Goal: Use online tool/utility: Utilize a website feature to perform a specific function

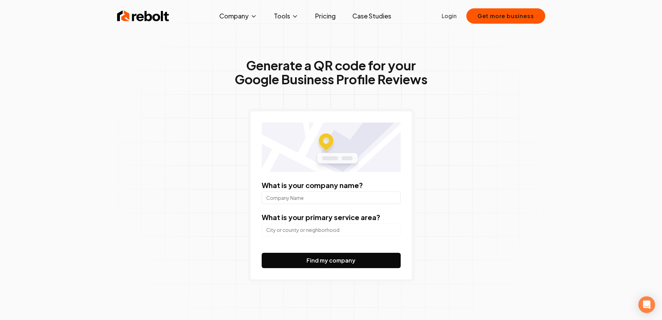
click at [314, 197] on input "What is your company name?" at bounding box center [331, 197] width 139 height 13
click at [312, 223] on input "search" at bounding box center [331, 229] width 139 height 13
click at [327, 197] on input "What is your company name?" at bounding box center [331, 197] width 139 height 13
click at [289, 196] on input "What is your company name?" at bounding box center [331, 197] width 139 height 13
type input "superior honda of omaha"
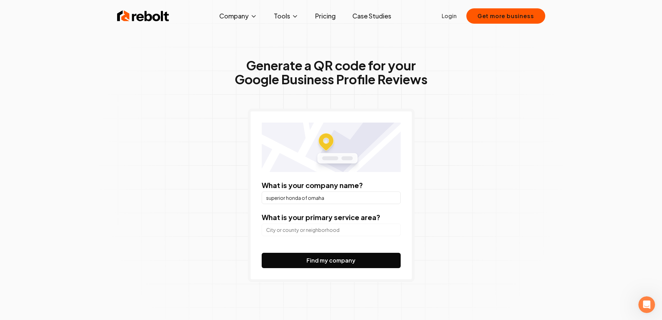
type input "6"
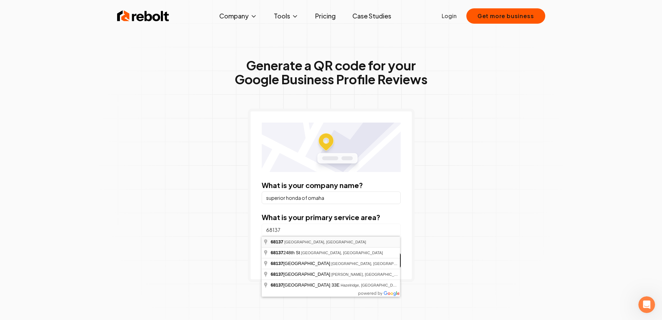
type input "[GEOGRAPHIC_DATA], [GEOGRAPHIC_DATA] 68137"
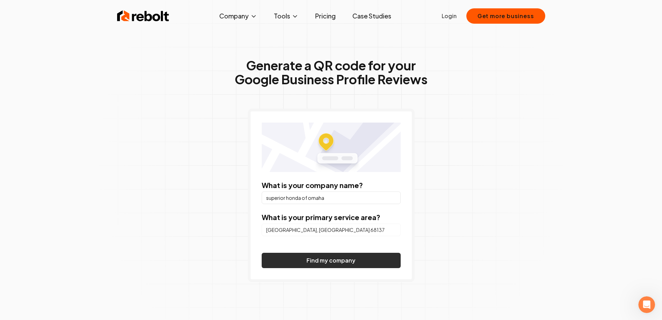
click at [331, 259] on button "Find my company" at bounding box center [331, 259] width 139 height 15
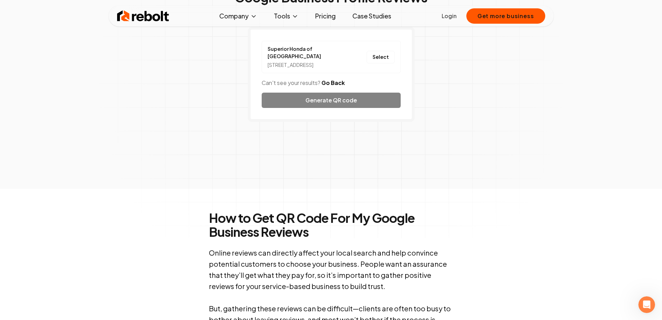
scroll to position [70, 0]
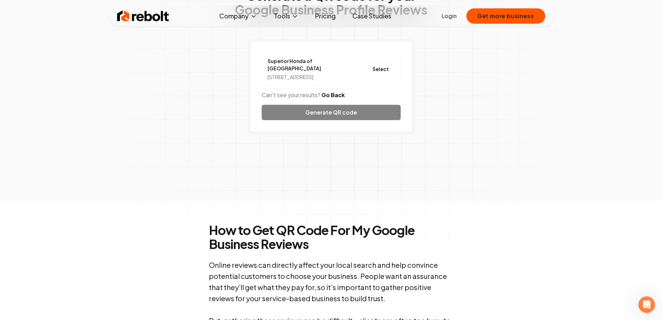
click at [332, 104] on div "Superior Honda of [GEOGRAPHIC_DATA] [STREET_ADDRESS] Select Can't see your resu…" at bounding box center [331, 86] width 167 height 95
click at [374, 67] on button "Select" at bounding box center [381, 69] width 28 height 13
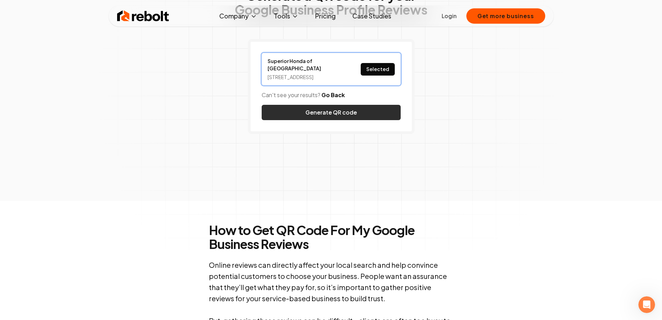
click at [337, 105] on button "Generate QR code" at bounding box center [331, 112] width 139 height 15
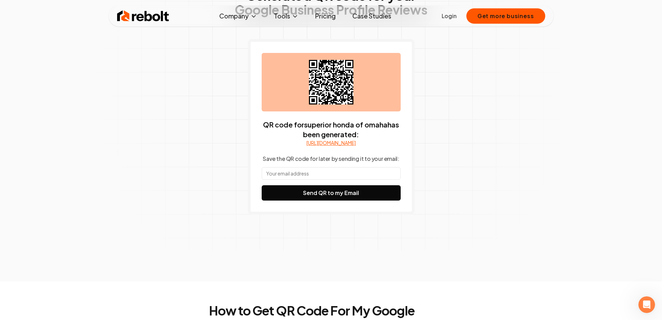
click at [432, 155] on div "Generate a QR code for your Google Business Profile Reviews QR code for superio…" at bounding box center [331, 115] width 356 height 331
click at [331, 179] on input "text" at bounding box center [331, 173] width 139 height 13
type input "[EMAIL_ADDRESS][DOMAIN_NAME]"
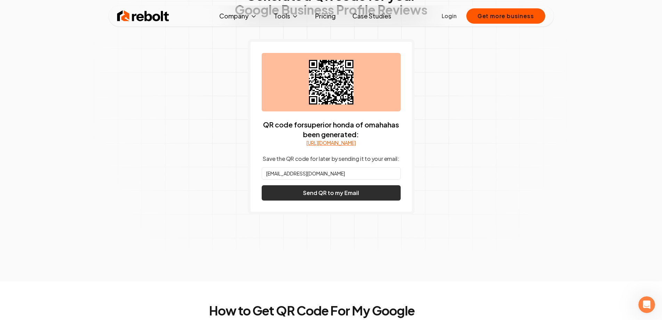
click at [335, 199] on button "Send QR to my Email" at bounding box center [331, 192] width 139 height 15
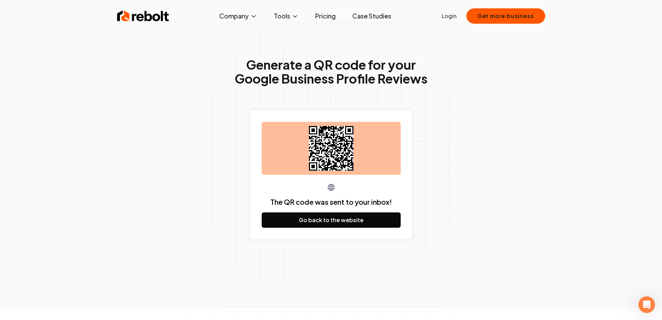
scroll to position [0, 0]
